Goal: Check status: Check status

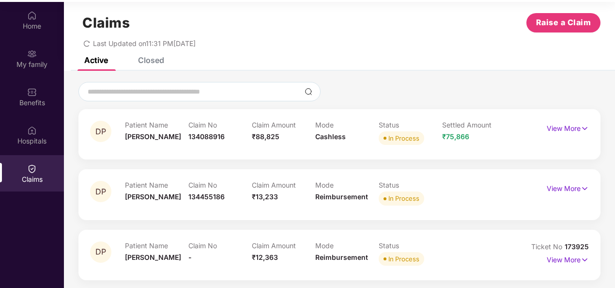
scroll to position [54, 0]
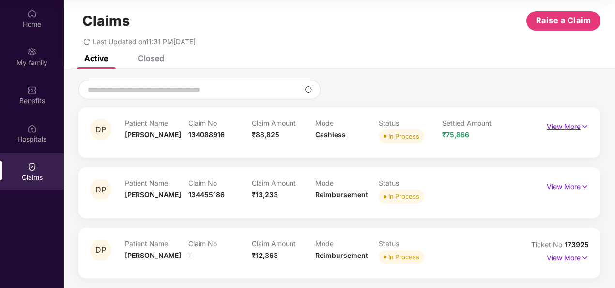
click at [581, 129] on img at bounding box center [585, 126] width 8 height 11
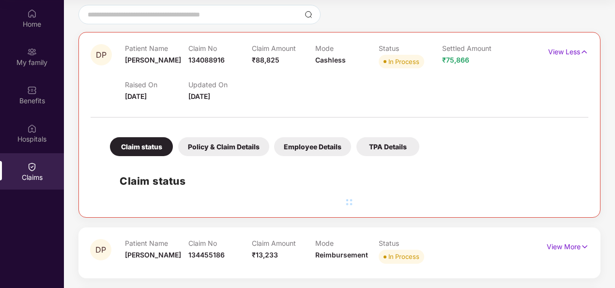
scroll to position [145, 0]
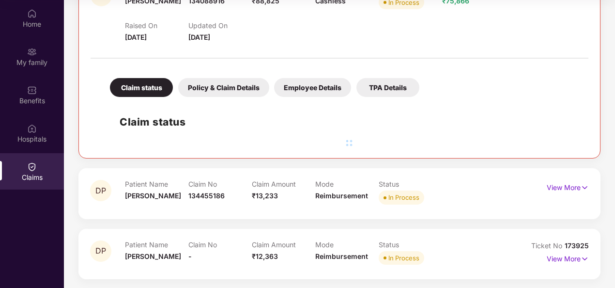
click at [231, 90] on div "Policy & Claim Details" at bounding box center [223, 87] width 91 height 19
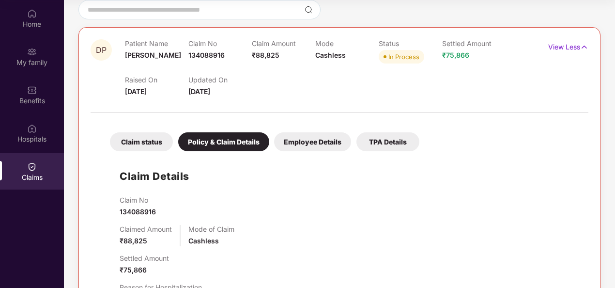
scroll to position [90, 0]
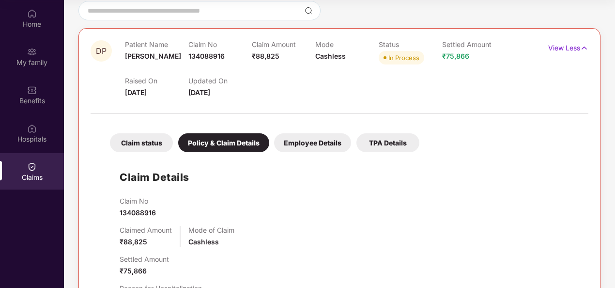
click at [148, 143] on div "Claim status" at bounding box center [141, 142] width 63 height 19
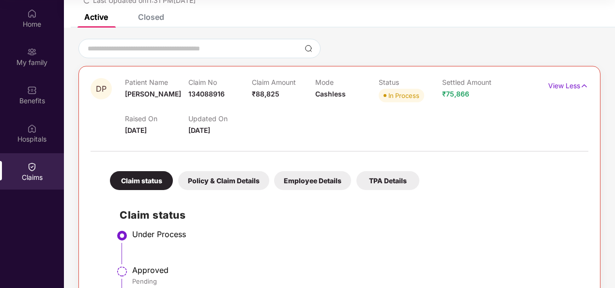
scroll to position [48, 0]
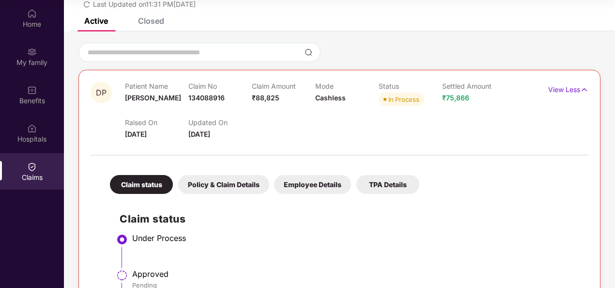
click at [238, 186] on div "Policy & Claim Details" at bounding box center [223, 184] width 91 height 19
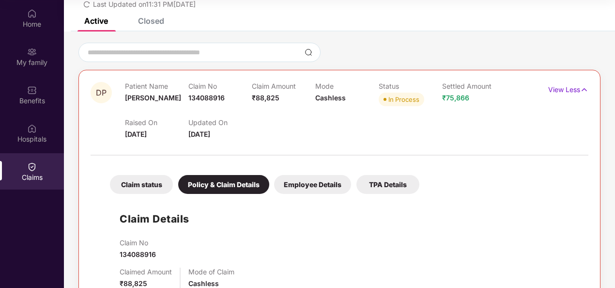
click at [308, 181] on div "Employee Details" at bounding box center [312, 184] width 77 height 19
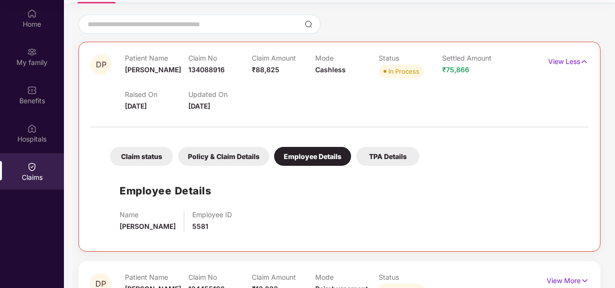
scroll to position [97, 0]
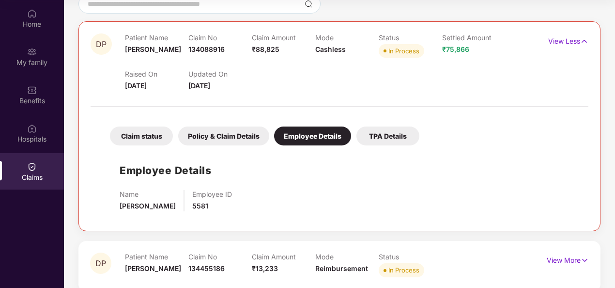
click at [379, 138] on div "TPA Details" at bounding box center [387, 135] width 63 height 19
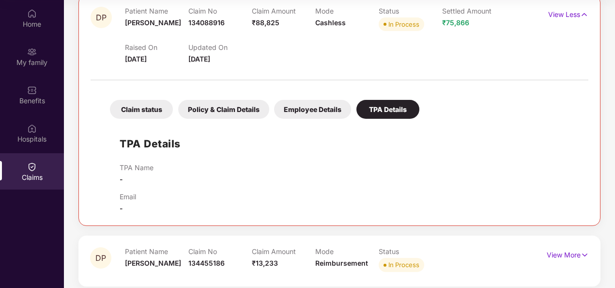
scroll to position [191, 0]
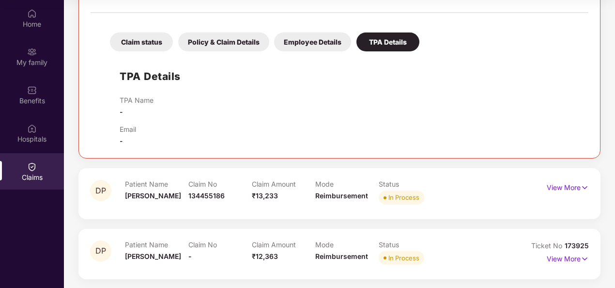
click at [238, 201] on div "Claim No 134455186" at bounding box center [219, 193] width 63 height 27
click at [577, 185] on p "View More" at bounding box center [568, 186] width 42 height 13
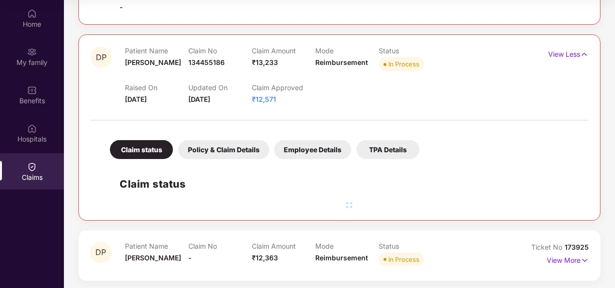
scroll to position [325, 0]
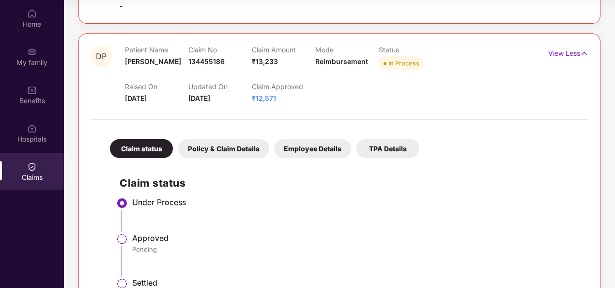
click at [212, 153] on div "Policy & Claim Details" at bounding box center [223, 148] width 91 height 19
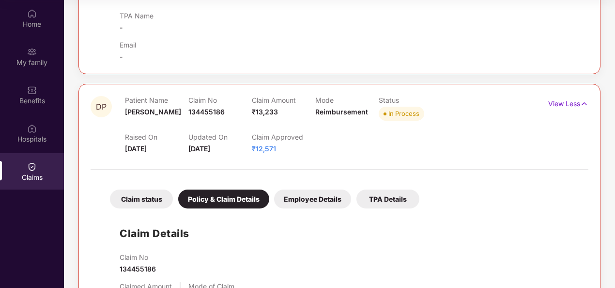
scroll to position [270, 0]
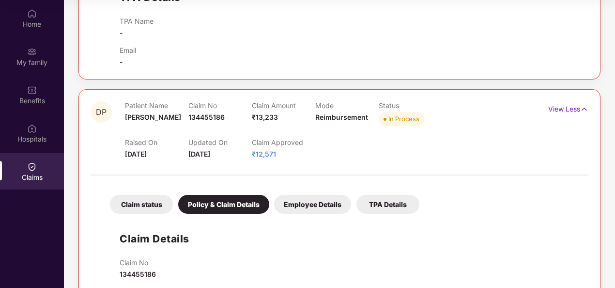
click at [321, 207] on div "Employee Details" at bounding box center [312, 204] width 77 height 19
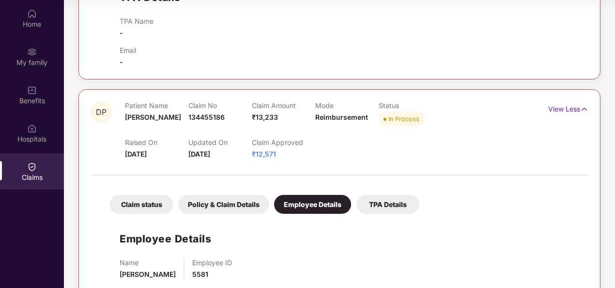
scroll to position [350, 0]
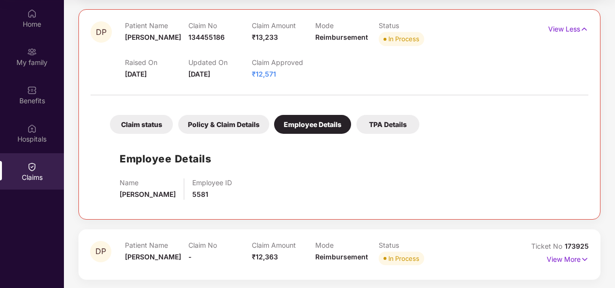
click at [391, 124] on div "TPA Details" at bounding box center [387, 124] width 63 height 19
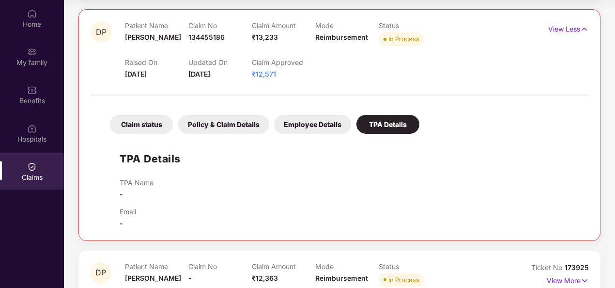
click at [310, 119] on div "Employee Details" at bounding box center [312, 124] width 77 height 19
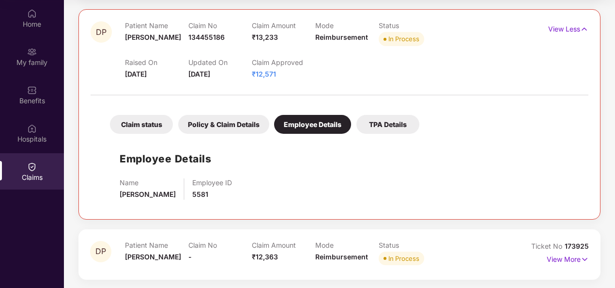
click at [233, 127] on div "Policy & Claim Details" at bounding box center [223, 124] width 91 height 19
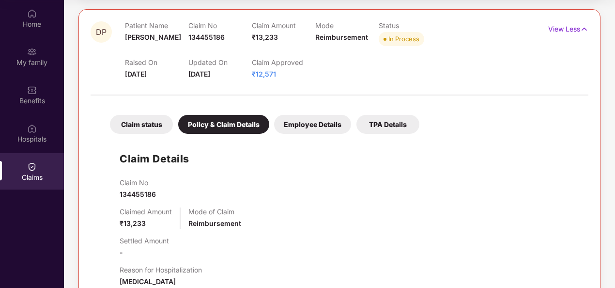
click at [142, 127] on div "Claim status" at bounding box center [141, 124] width 63 height 19
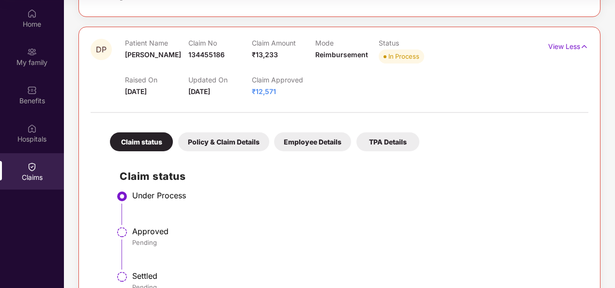
scroll to position [325, 0]
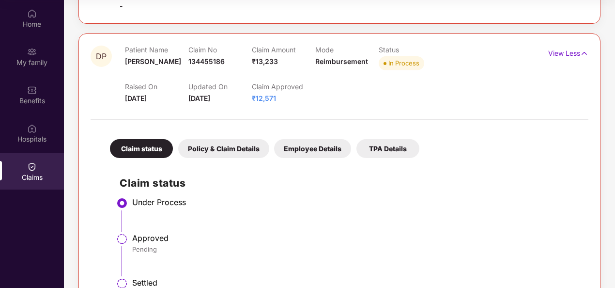
click at [265, 95] on span "₹12,571" at bounding box center [264, 98] width 24 height 8
click at [212, 149] on div "Policy & Claim Details" at bounding box center [223, 148] width 91 height 19
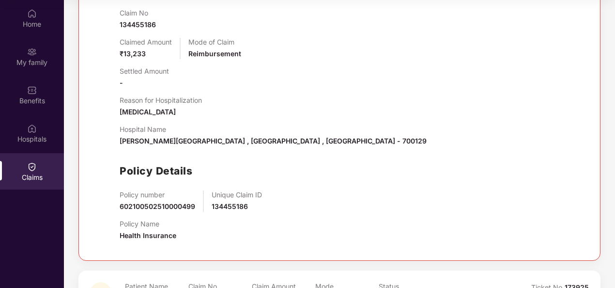
scroll to position [560, 0]
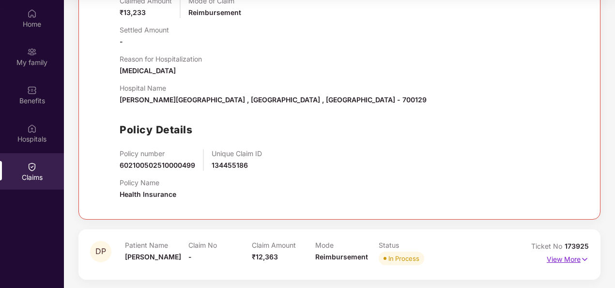
click at [558, 256] on p "View More" at bounding box center [568, 257] width 42 height 13
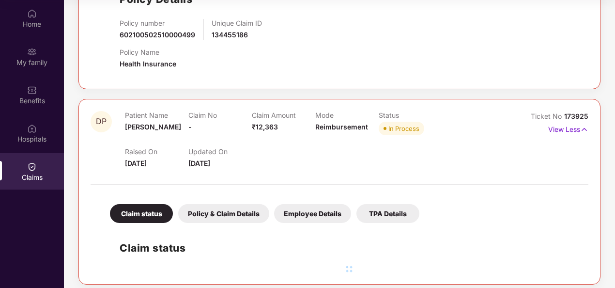
scroll to position [695, 0]
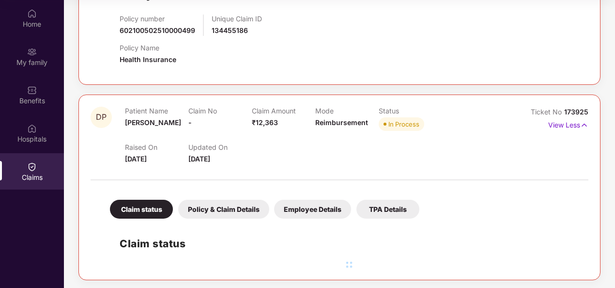
click at [220, 206] on div "Policy & Claim Details" at bounding box center [223, 209] width 91 height 19
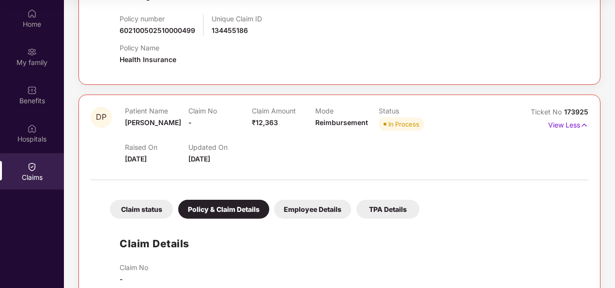
click at [140, 210] on div "Claim status" at bounding box center [141, 209] width 63 height 19
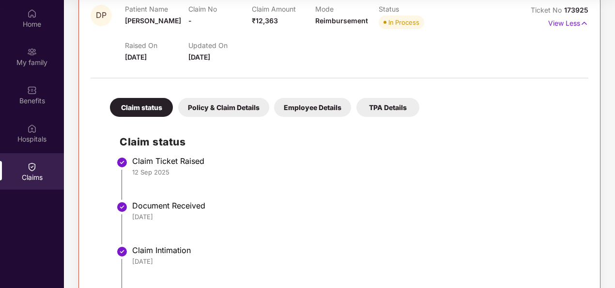
scroll to position [780, 0]
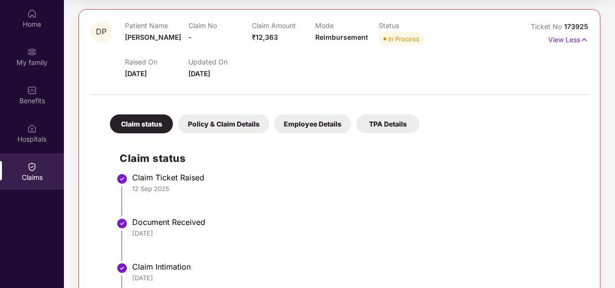
click at [213, 122] on div "Policy & Claim Details" at bounding box center [223, 123] width 91 height 19
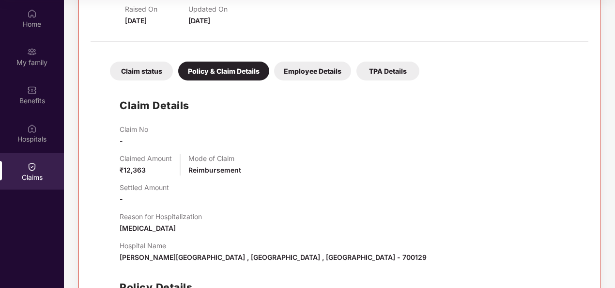
scroll to position [785, 0]
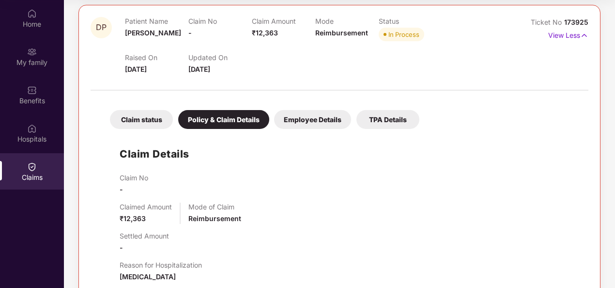
click at [302, 110] on div "Employee Details" at bounding box center [312, 119] width 77 height 19
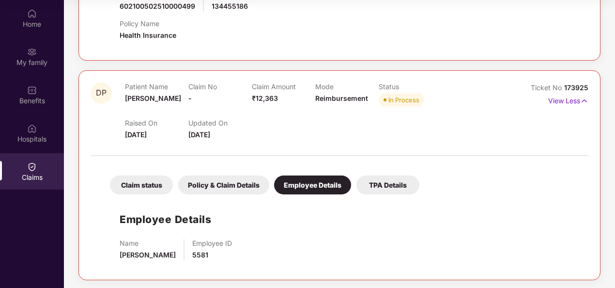
click at [388, 182] on div "TPA Details" at bounding box center [387, 184] width 63 height 19
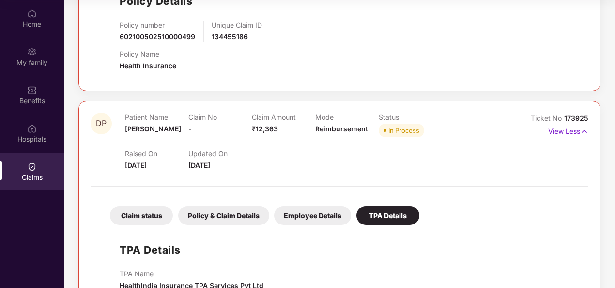
scroll to position [741, 0]
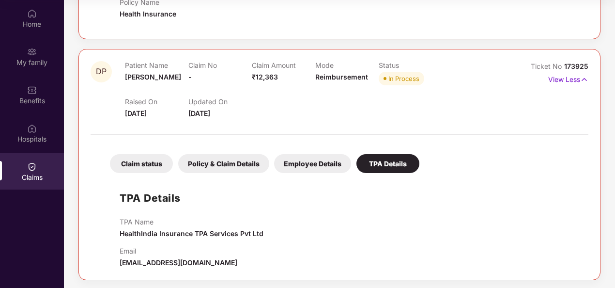
click at [224, 168] on div "Policy & Claim Details" at bounding box center [223, 163] width 91 height 19
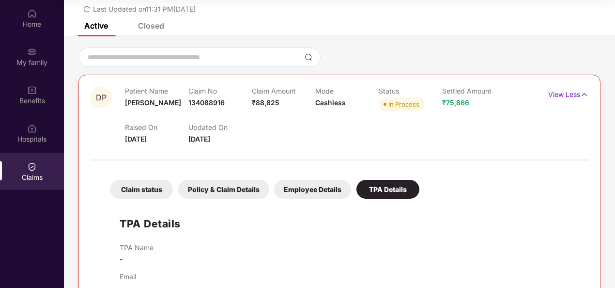
scroll to position [14, 0]
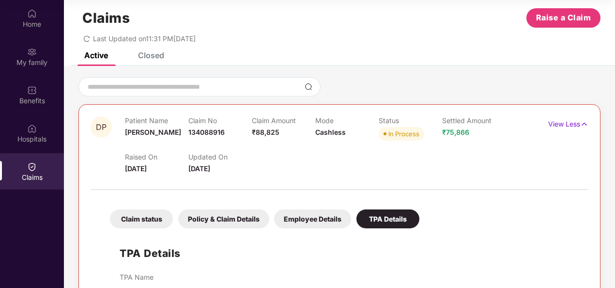
click at [290, 217] on div "Employee Details" at bounding box center [312, 218] width 77 height 19
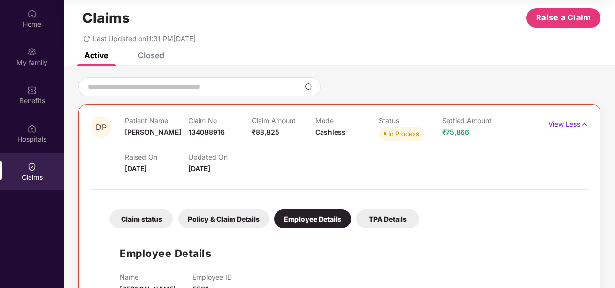
click at [237, 216] on div "Policy & Claim Details" at bounding box center [223, 218] width 91 height 19
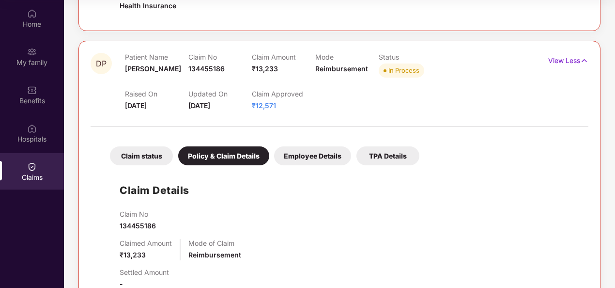
scroll to position [498, 0]
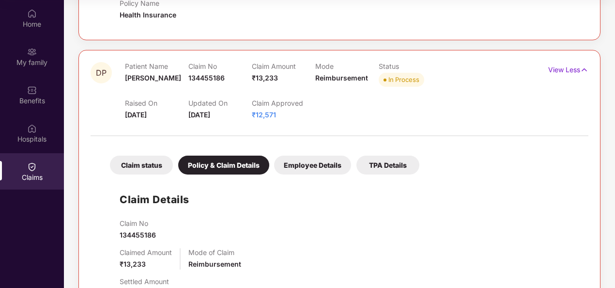
click at [154, 165] on div "Claim status" at bounding box center [141, 164] width 63 height 19
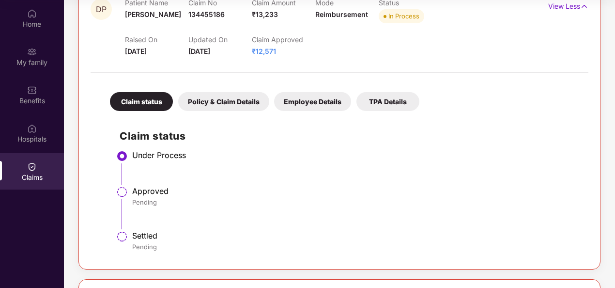
scroll to position [547, 0]
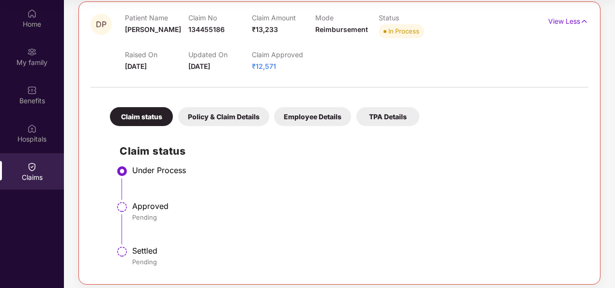
click at [225, 118] on div "Policy & Claim Details" at bounding box center [223, 116] width 91 height 19
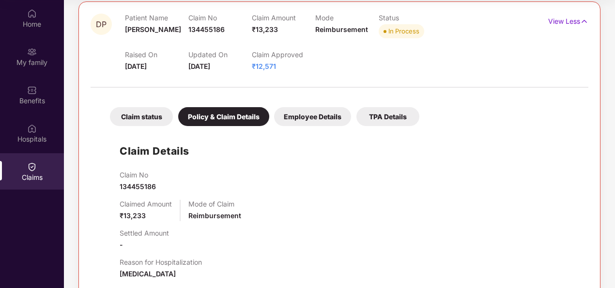
click at [126, 123] on div "Claim status" at bounding box center [141, 116] width 63 height 19
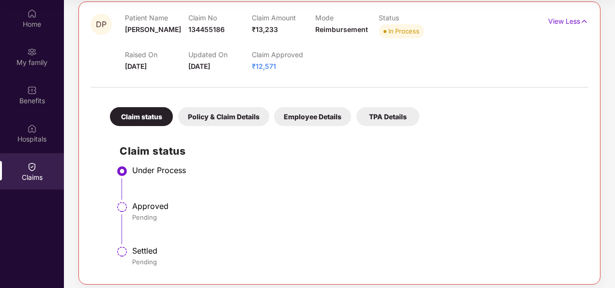
click at [207, 120] on div "Policy & Claim Details" at bounding box center [223, 116] width 91 height 19
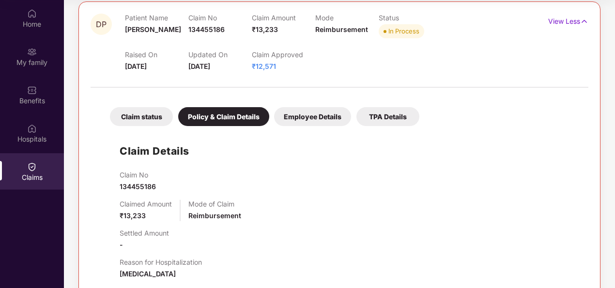
click at [137, 123] on div "Claim status" at bounding box center [141, 116] width 63 height 19
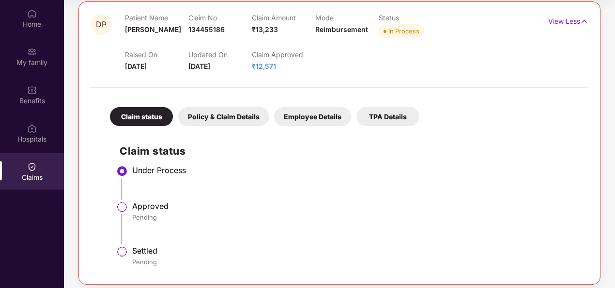
click at [229, 117] on div "Policy & Claim Details" at bounding box center [223, 116] width 91 height 19
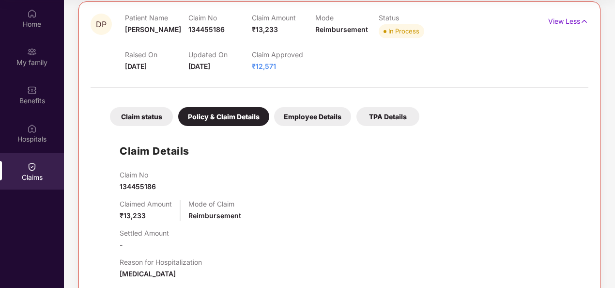
click at [312, 116] on div "Employee Details" at bounding box center [312, 116] width 77 height 19
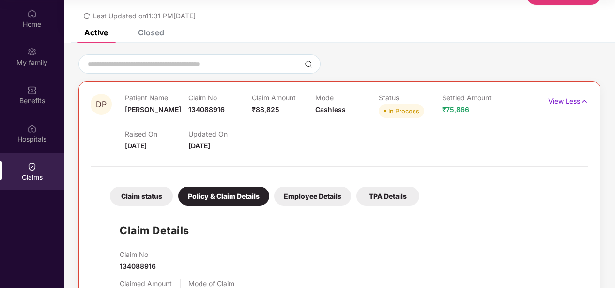
scroll to position [0, 0]
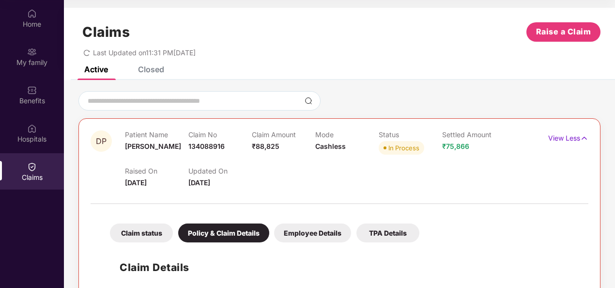
click at [158, 67] on div "Closed" at bounding box center [151, 69] width 26 height 10
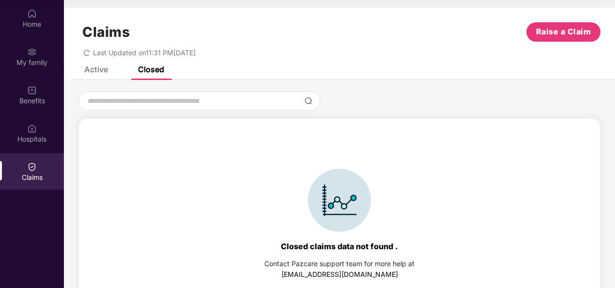
click at [94, 69] on div "Active" at bounding box center [96, 69] width 24 height 10
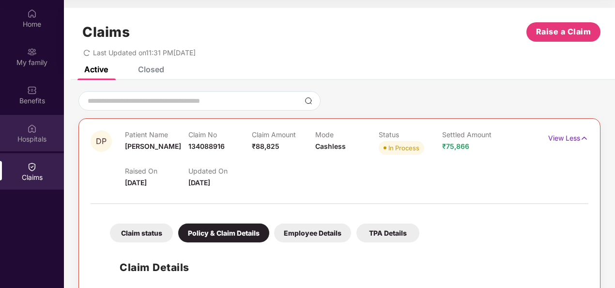
click at [23, 136] on div "Hospitals" at bounding box center [32, 139] width 64 height 10
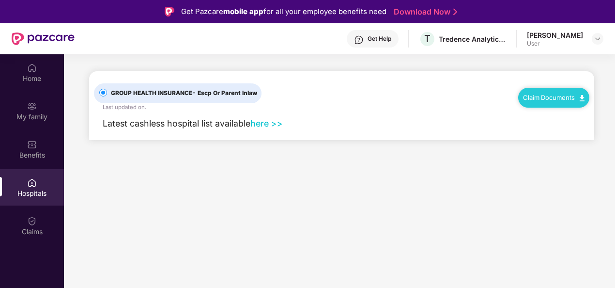
click at [574, 39] on div "[PERSON_NAME]" at bounding box center [555, 35] width 56 height 9
click at [595, 39] on img at bounding box center [598, 39] width 8 height 8
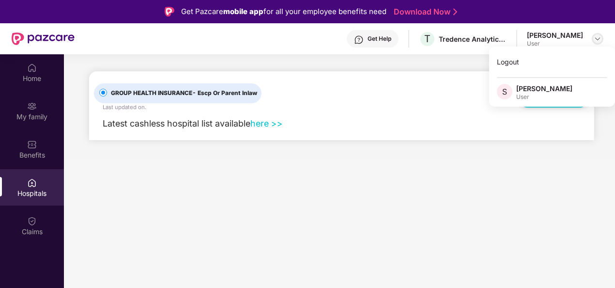
click at [595, 39] on img at bounding box center [598, 39] width 8 height 8
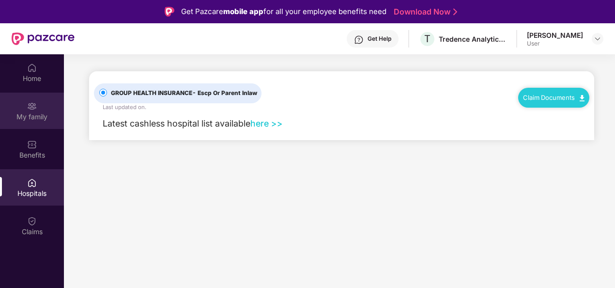
click at [41, 105] on div "My family" at bounding box center [32, 111] width 64 height 36
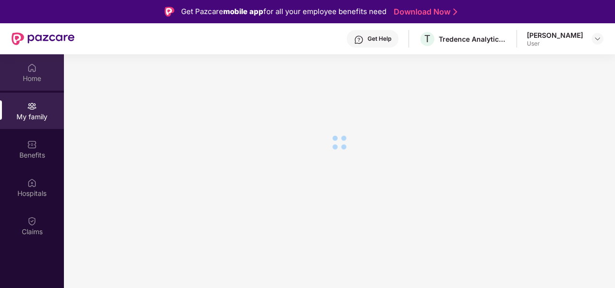
click at [32, 82] on div "Home" at bounding box center [32, 79] width 64 height 10
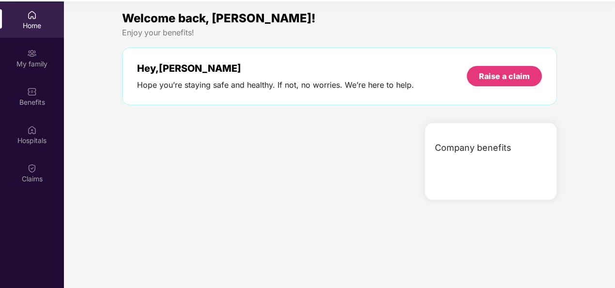
scroll to position [54, 0]
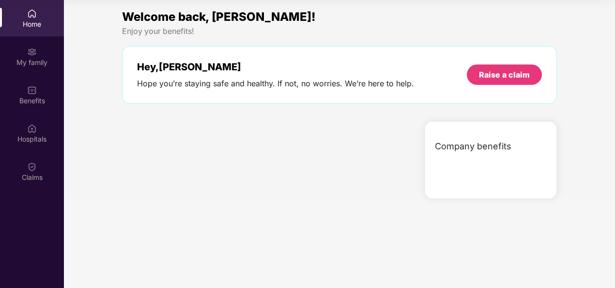
click at [474, 143] on span "Company benefits" at bounding box center [473, 146] width 77 height 14
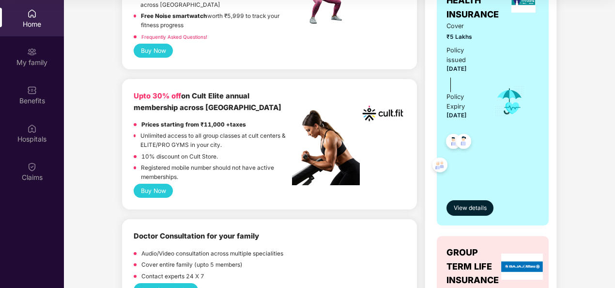
scroll to position [194, 0]
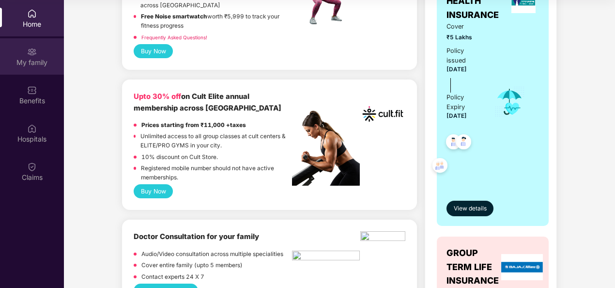
click at [39, 69] on div "My family" at bounding box center [32, 56] width 64 height 36
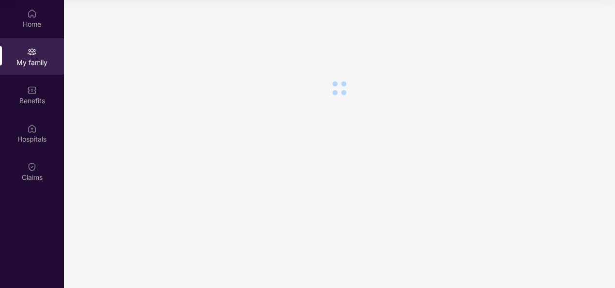
scroll to position [0, 0]
click at [16, 95] on div "Benefits" at bounding box center [32, 95] width 64 height 36
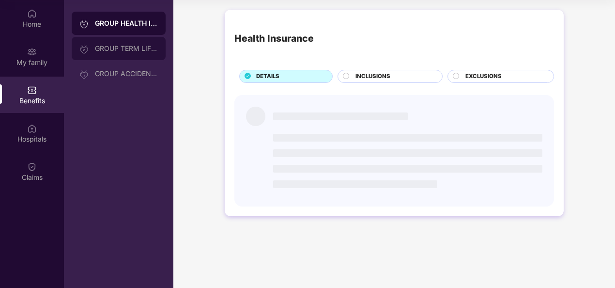
click at [125, 39] on div "GROUP TERM LIFE INSURANCE" at bounding box center [119, 48] width 94 height 23
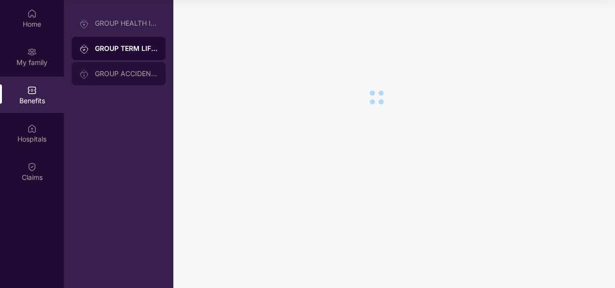
click at [129, 83] on div "GROUP ACCIDENTAL INSURANCE" at bounding box center [119, 73] width 94 height 23
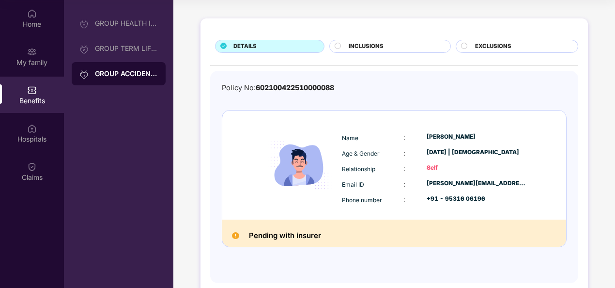
scroll to position [51, 0]
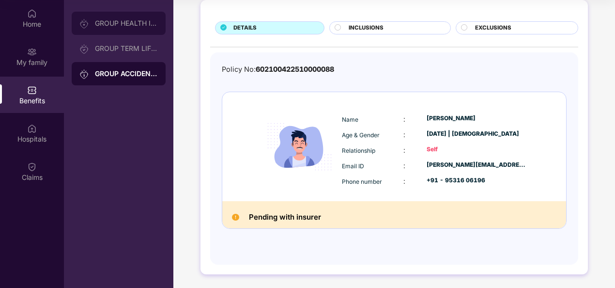
click at [143, 28] on div "GROUP HEALTH INSURANCE" at bounding box center [119, 23] width 94 height 23
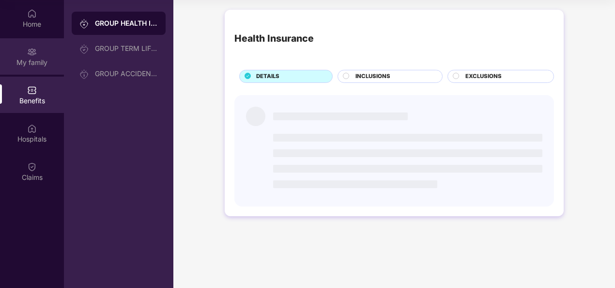
click at [46, 61] on div "My family" at bounding box center [32, 63] width 64 height 10
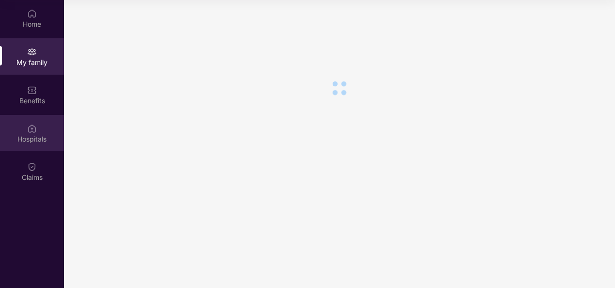
click at [38, 138] on div "Hospitals" at bounding box center [32, 139] width 64 height 10
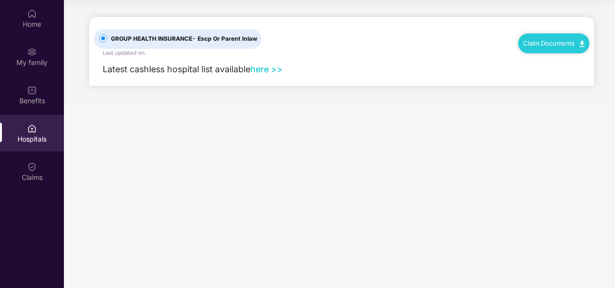
click at [263, 69] on link "here >>" at bounding box center [266, 69] width 32 height 10
click at [35, 92] on img at bounding box center [32, 90] width 10 height 10
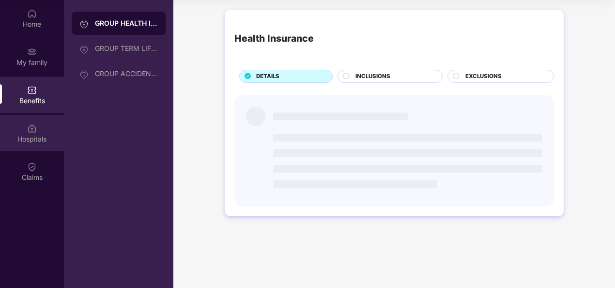
click at [35, 142] on div "Hospitals" at bounding box center [32, 139] width 64 height 10
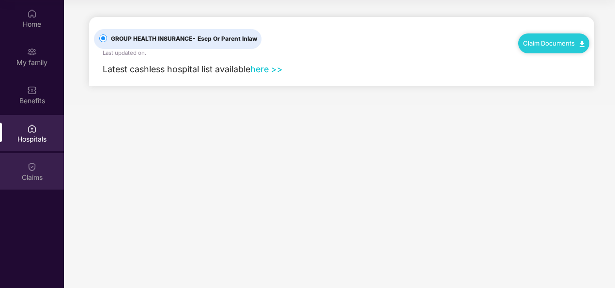
click at [38, 166] on div "Claims" at bounding box center [32, 171] width 64 height 36
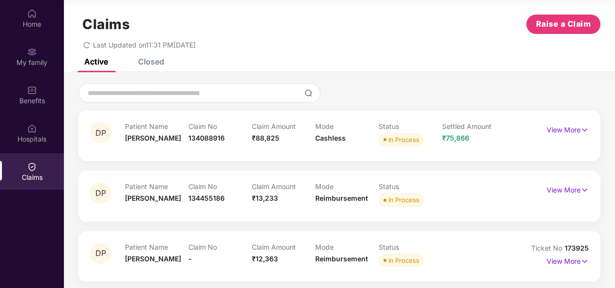
scroll to position [11, 0]
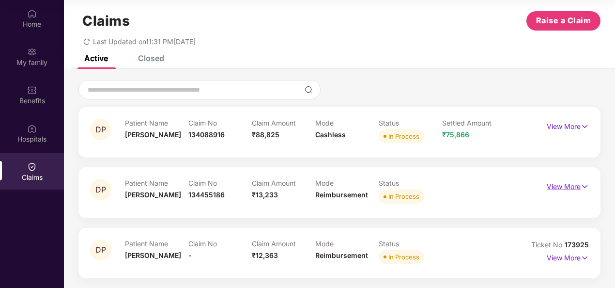
click at [581, 188] on img at bounding box center [585, 186] width 8 height 11
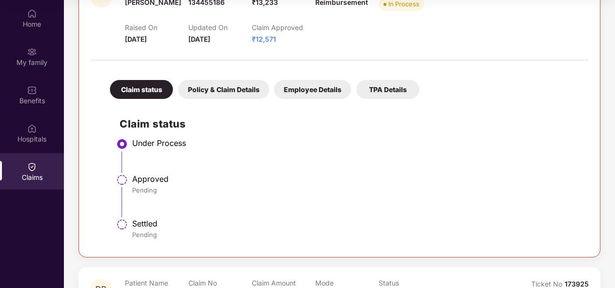
scroll to position [205, 0]
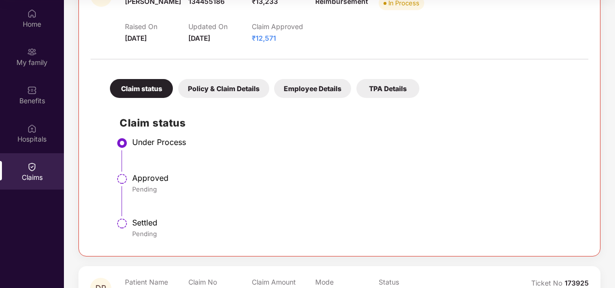
click at [218, 90] on div "Policy & Claim Details" at bounding box center [223, 88] width 91 height 19
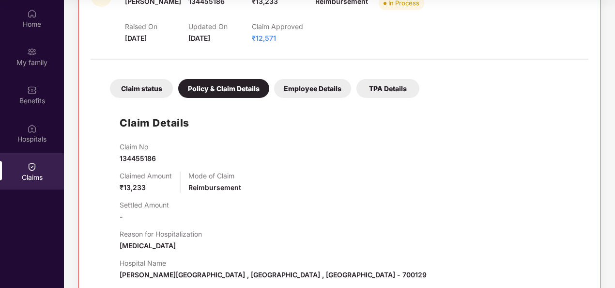
click at [301, 84] on div "Employee Details" at bounding box center [312, 88] width 77 height 19
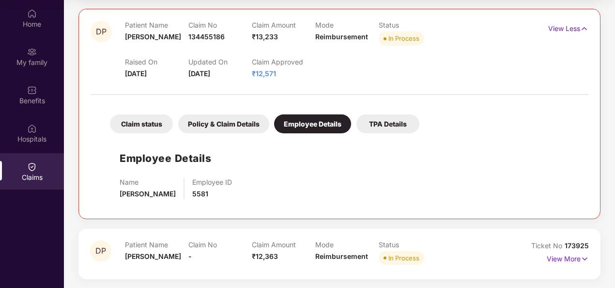
click at [384, 121] on div "TPA Details" at bounding box center [387, 123] width 63 height 19
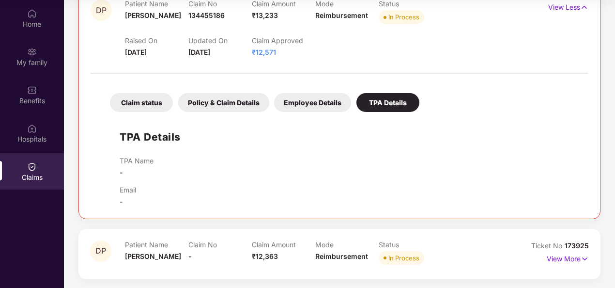
click at [143, 103] on div "Claim status" at bounding box center [141, 102] width 63 height 19
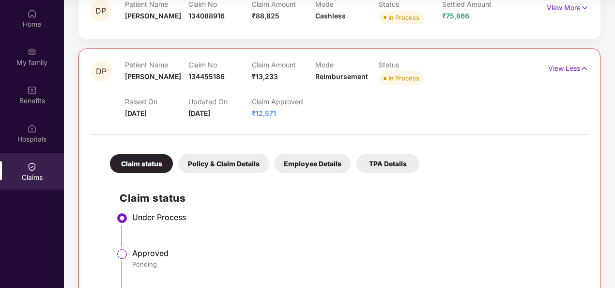
scroll to position [145, 0]
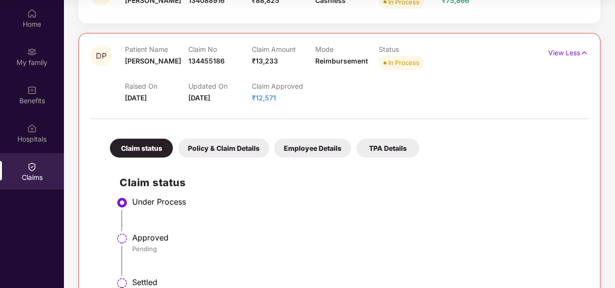
click at [231, 150] on div "Policy & Claim Details" at bounding box center [223, 148] width 91 height 19
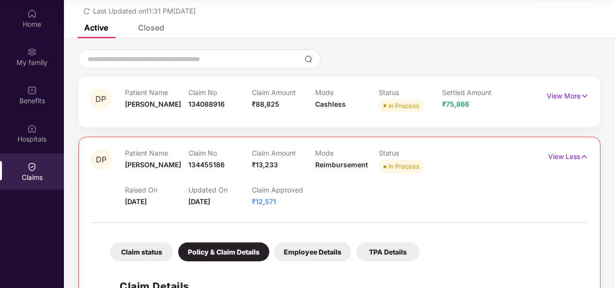
scroll to position [0, 0]
